Goal: Find contact information: Find contact information

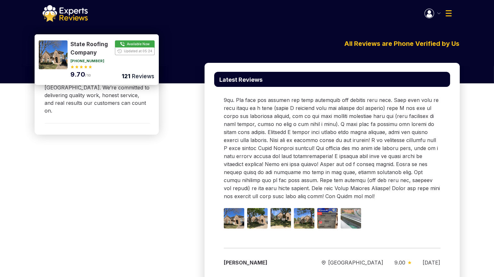
click at [71, 14] on img at bounding box center [65, 13] width 45 height 17
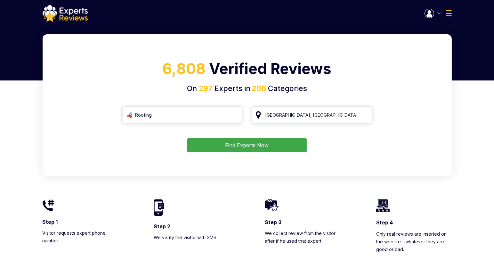
click at [262, 144] on button "Find Experts Now" at bounding box center [246, 145] width 119 height 14
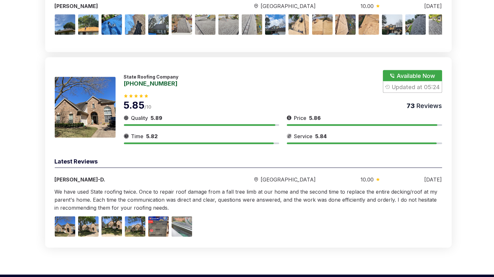
scroll to position [1998, 0]
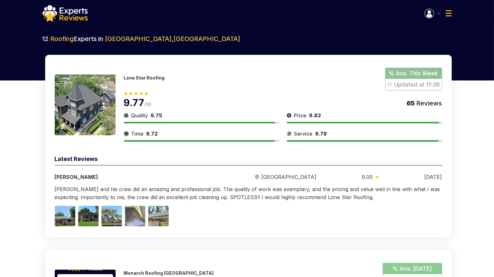
click at [435, 17] on button "button" at bounding box center [432, 14] width 16 height 10
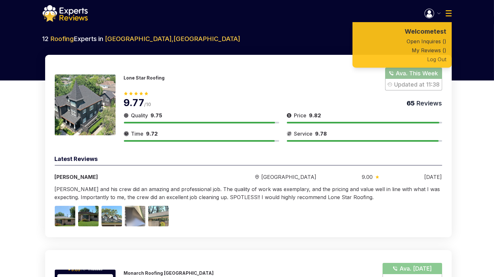
click at [444, 63] on button "Log Out" at bounding box center [401, 59] width 99 height 9
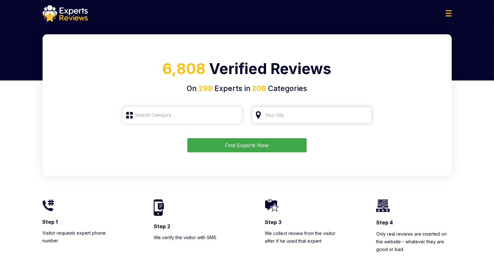
click at [310, 117] on input "search" at bounding box center [312, 114] width 120 height 17
click at [177, 116] on input "search" at bounding box center [182, 114] width 120 height 17
type input "к"
type input "К"
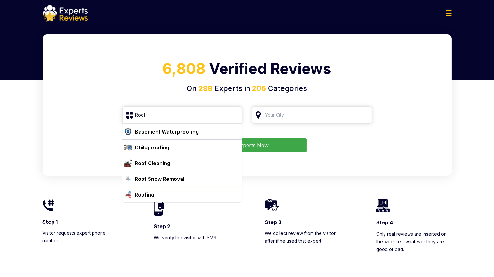
click at [187, 193] on div "Roofing" at bounding box center [185, 194] width 107 height 8
type input "Roofing"
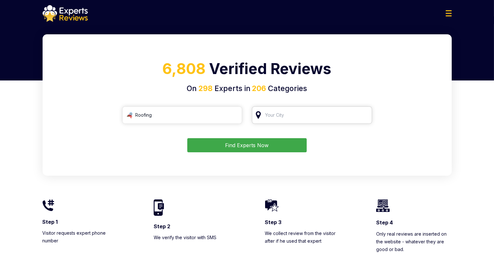
click at [292, 116] on input "search" at bounding box center [312, 114] width 120 height 17
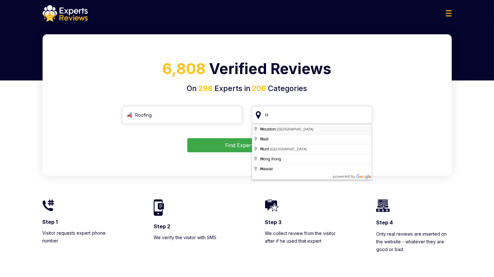
type input "[GEOGRAPHIC_DATA], [GEOGRAPHIC_DATA]"
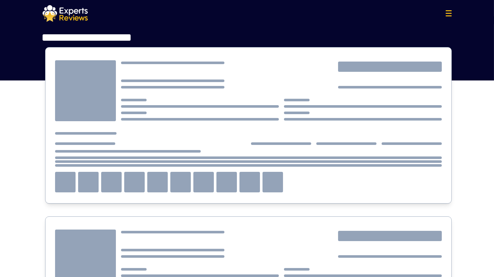
click at [273, 146] on div at bounding box center [248, 125] width 406 height 156
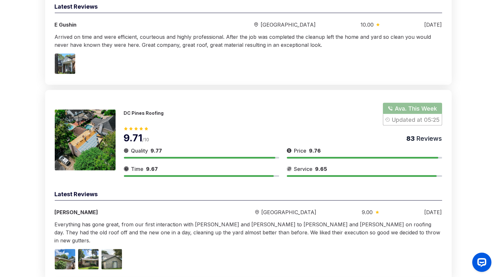
scroll to position [1627, 0]
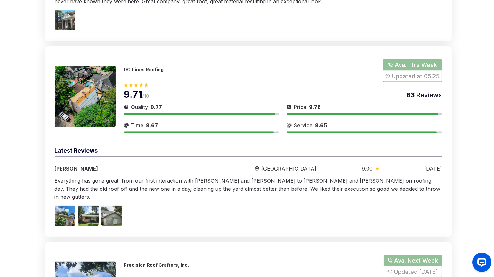
click at [146, 67] on p "DC Pines Roofing" at bounding box center [144, 69] width 40 height 5
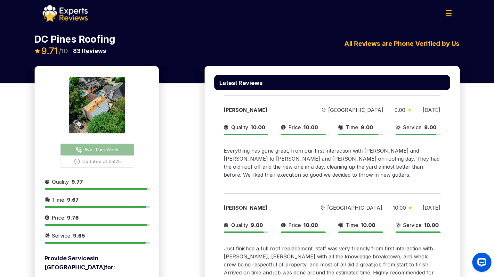
click at [110, 147] on span "Ava. This Week" at bounding box center [101, 149] width 34 height 7
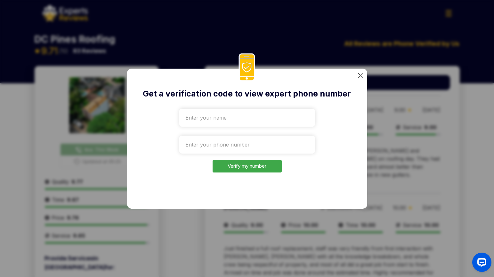
click at [358, 73] on img at bounding box center [360, 75] width 5 height 5
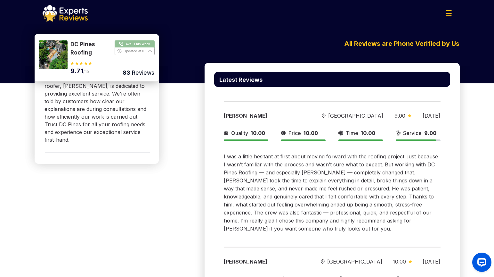
scroll to position [391, 0]
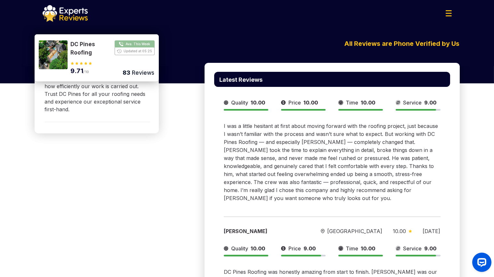
click at [135, 46] on button "Show Number" at bounding box center [113, 48] width 84 height 16
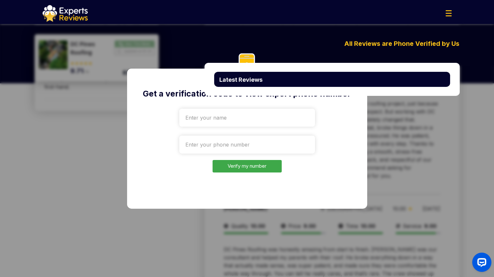
scroll to position [356, 0]
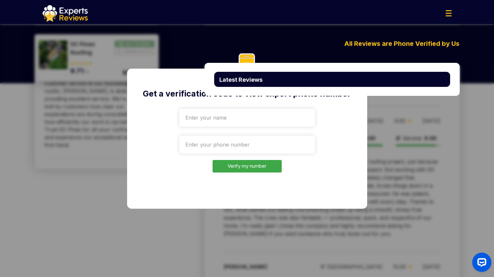
drag, startPoint x: 453, startPoint y: 118, endPoint x: 344, endPoint y: 99, distance: 110.2
click at [448, 114] on div "Get a verification code to view expert phone number Verify my number" at bounding box center [247, 138] width 494 height 277
drag, startPoint x: 156, startPoint y: 84, endPoint x: 283, endPoint y: 80, distance: 126.8
click at [163, 83] on div "Get a verification code to view expert phone number Verify my number" at bounding box center [247, 138] width 240 height 140
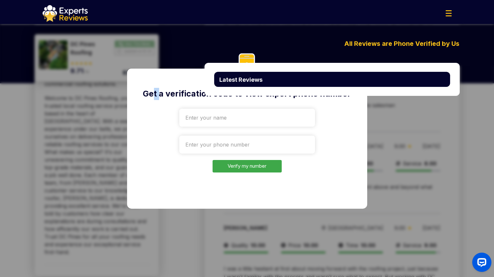
scroll to position [213, 0]
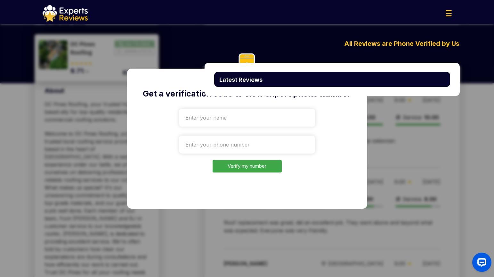
click at [333, 139] on div "Get a verification code to view expert phone number Verify my number" at bounding box center [247, 138] width 240 height 140
click at [259, 147] on input "tel" at bounding box center [247, 144] width 136 height 18
click at [274, 114] on input "text" at bounding box center [247, 117] width 136 height 18
drag, startPoint x: 308, startPoint y: 81, endPoint x: 408, endPoint y: 65, distance: 101.4
click at [317, 78] on div "Latest Reviews" at bounding box center [332, 79] width 236 height 15
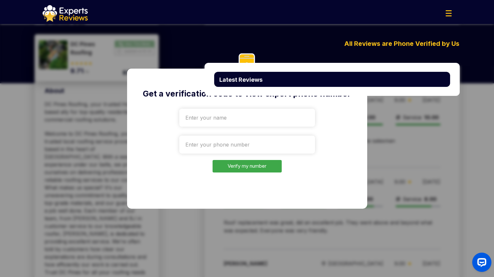
click at [411, 64] on div "Latest Reviews" at bounding box center [332, 79] width 255 height 33
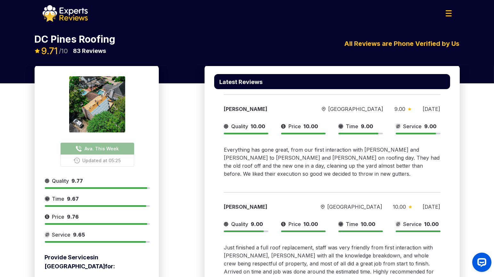
scroll to position [0, 0]
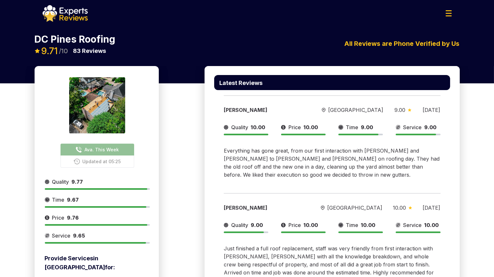
click at [79, 18] on img at bounding box center [65, 13] width 45 height 17
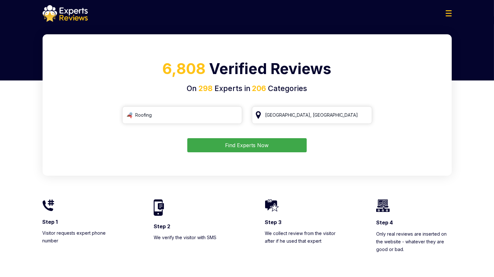
click at [243, 147] on button "Find Experts Now" at bounding box center [246, 145] width 119 height 14
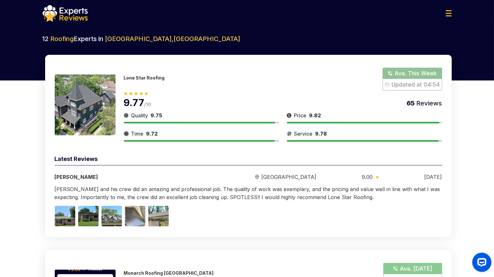
click at [415, 81] on button "Show Number" at bounding box center [411, 79] width 59 height 23
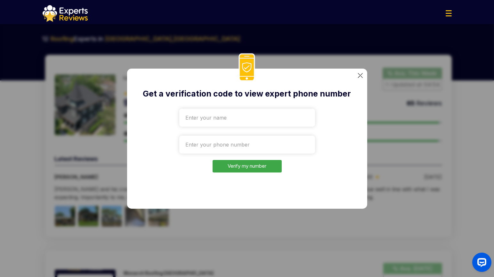
click at [361, 75] on img at bounding box center [360, 75] width 5 height 5
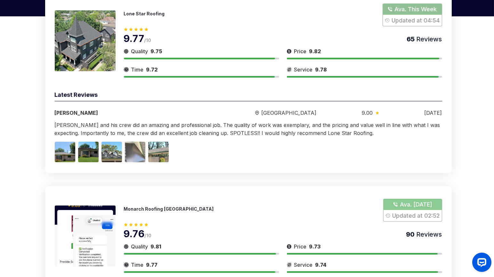
scroll to position [36, 0]
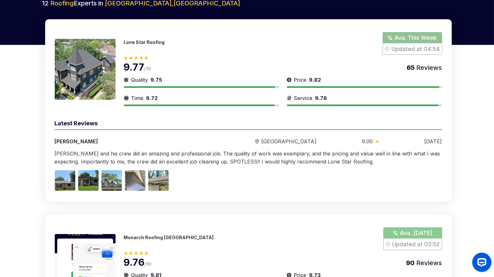
click at [406, 44] on button "Show Number" at bounding box center [411, 43] width 59 height 23
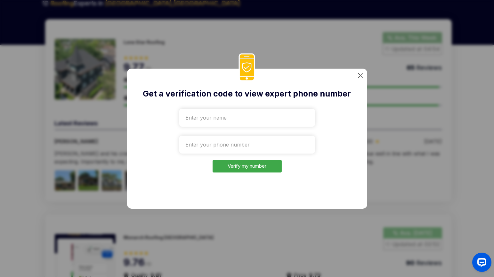
click at [362, 75] on img at bounding box center [360, 75] width 5 height 5
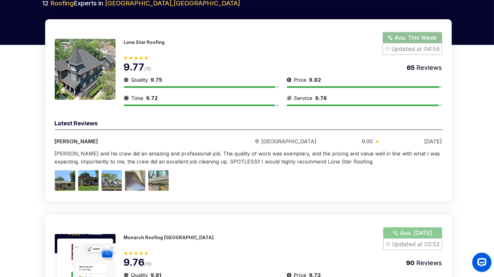
click at [149, 43] on p "Lone Star Roofing" at bounding box center [144, 41] width 41 height 5
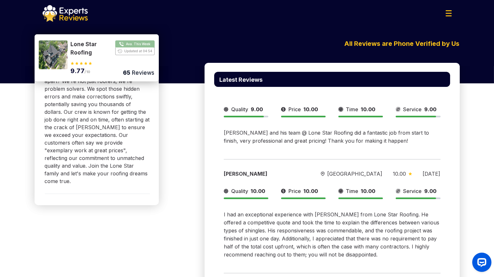
scroll to position [320, 0]
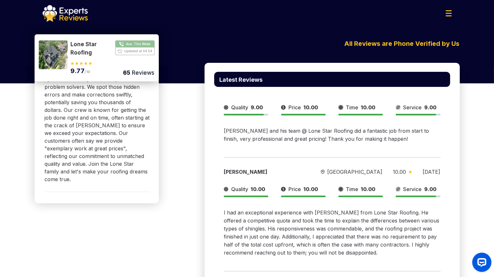
click at [138, 46] on button "Show Number" at bounding box center [113, 48] width 84 height 16
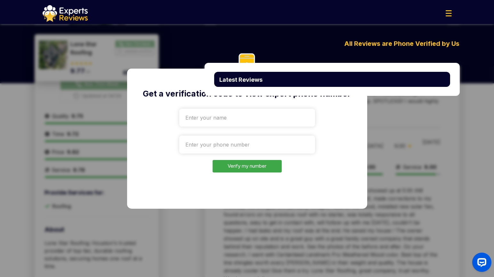
scroll to position [0, 0]
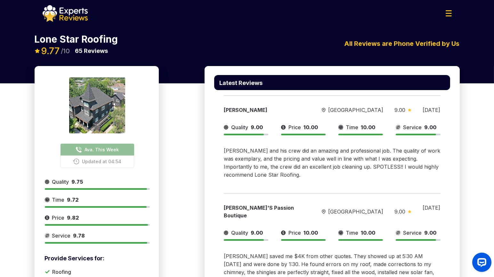
click at [101, 148] on span "Ava. This Week" at bounding box center [101, 149] width 34 height 7
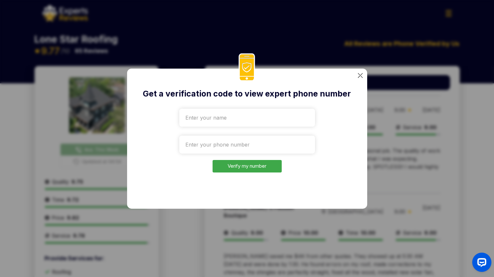
click at [361, 73] on img at bounding box center [360, 75] width 5 height 5
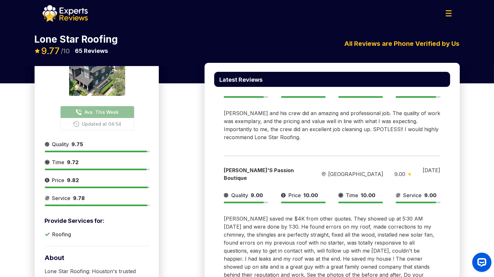
scroll to position [36, 0]
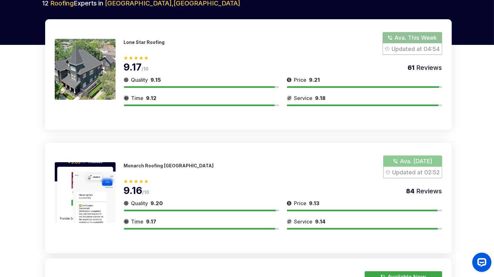
click at [146, 42] on p "Lone Star Roofing" at bounding box center [144, 41] width 41 height 5
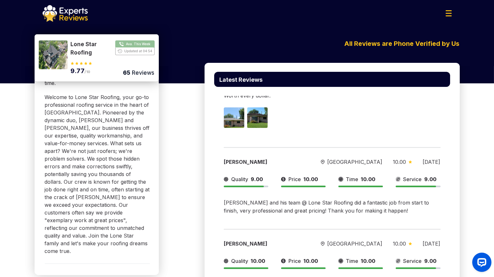
scroll to position [284, 0]
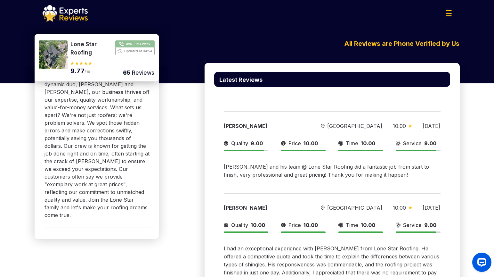
click at [141, 47] on button "Show Number" at bounding box center [113, 48] width 84 height 16
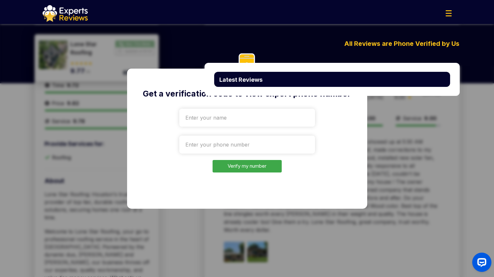
scroll to position [0, 0]
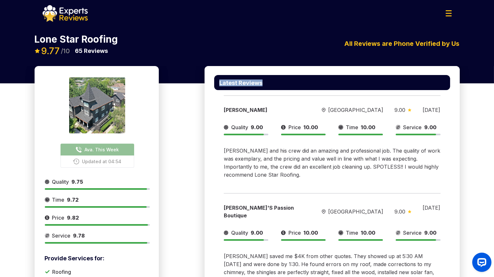
drag, startPoint x: 267, startPoint y: 88, endPoint x: 213, endPoint y: 87, distance: 54.1
copy p "Latest Reviews"
click at [333, 99] on div "[PERSON_NAME] [GEOGRAPHIC_DATA] 9.00 [DATE] Quality 9.00 Price 10.00 Time 10.00…" at bounding box center [332, 139] width 236 height 98
click at [108, 148] on span "Ava. This Week" at bounding box center [101, 149] width 34 height 7
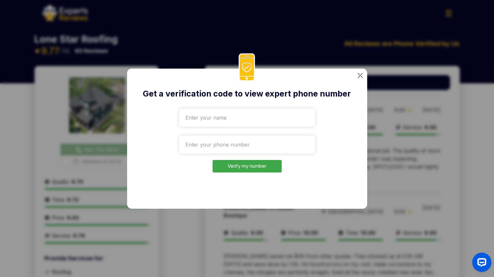
click at [361, 73] on img at bounding box center [360, 75] width 5 height 5
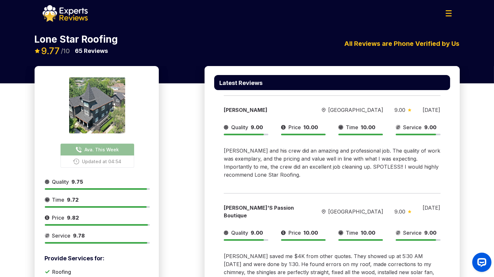
click at [110, 146] on span "Ava. This Week" at bounding box center [101, 149] width 34 height 7
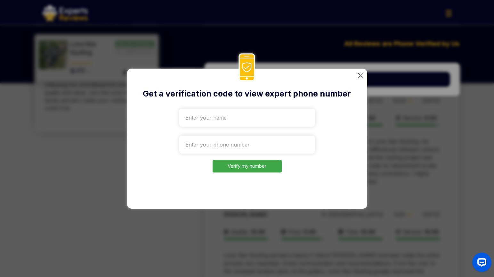
scroll to position [533, 0]
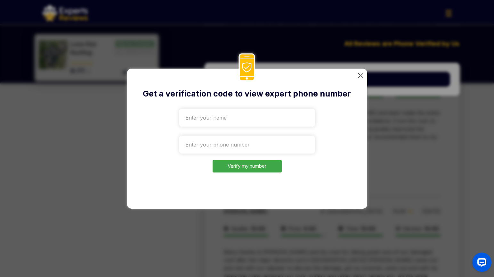
click at [360, 75] on img at bounding box center [360, 75] width 5 height 5
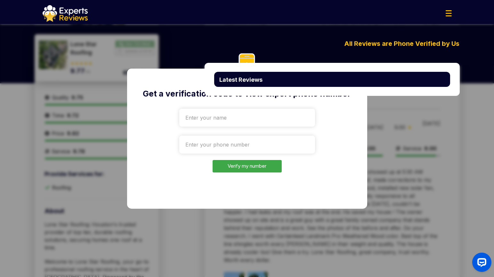
scroll to position [0, 0]
